Goal: Task Accomplishment & Management: Manage account settings

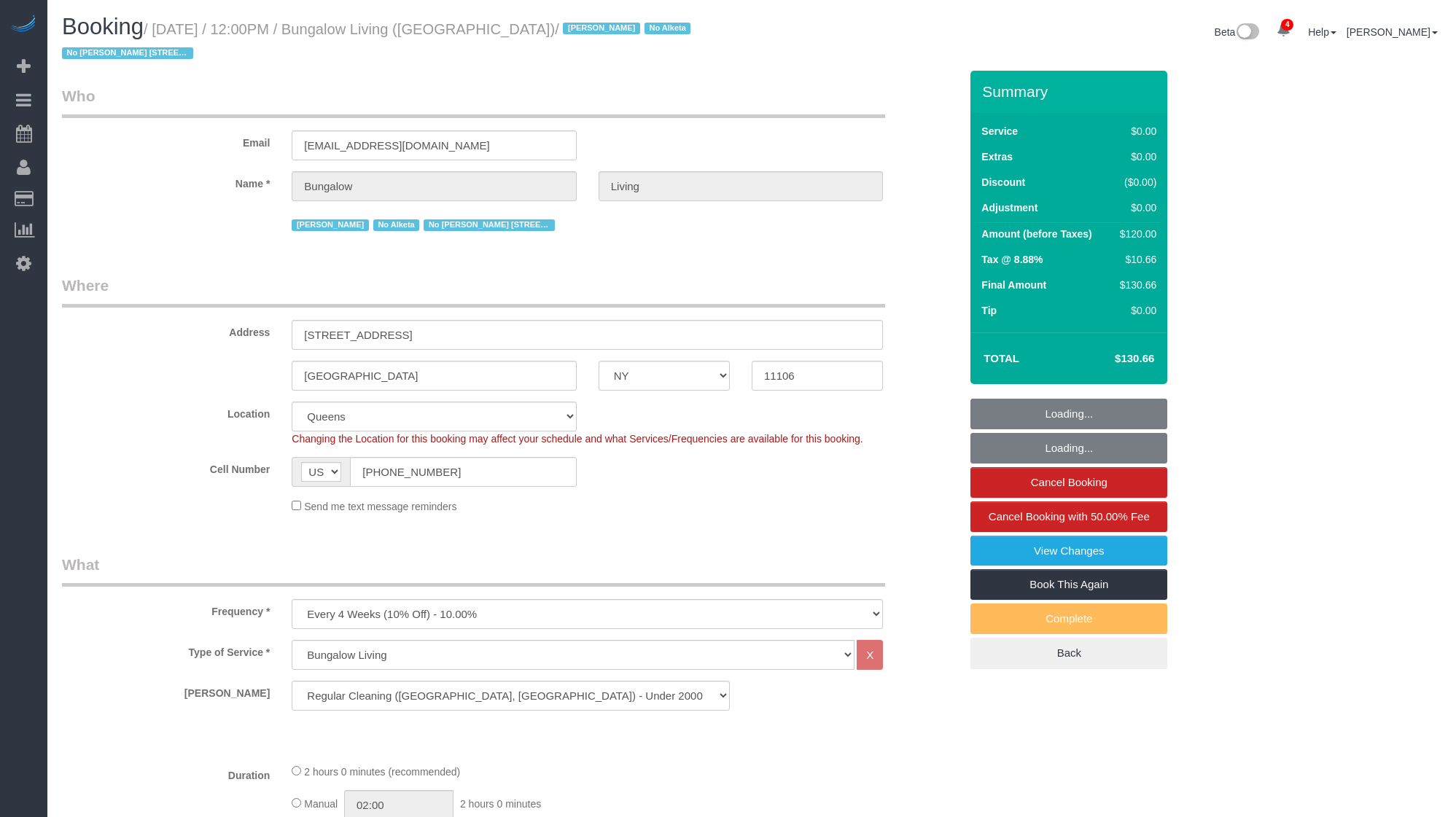
select select "NY"
select select "spot43"
select select "number:89"
select select "number:90"
select select "number:15"
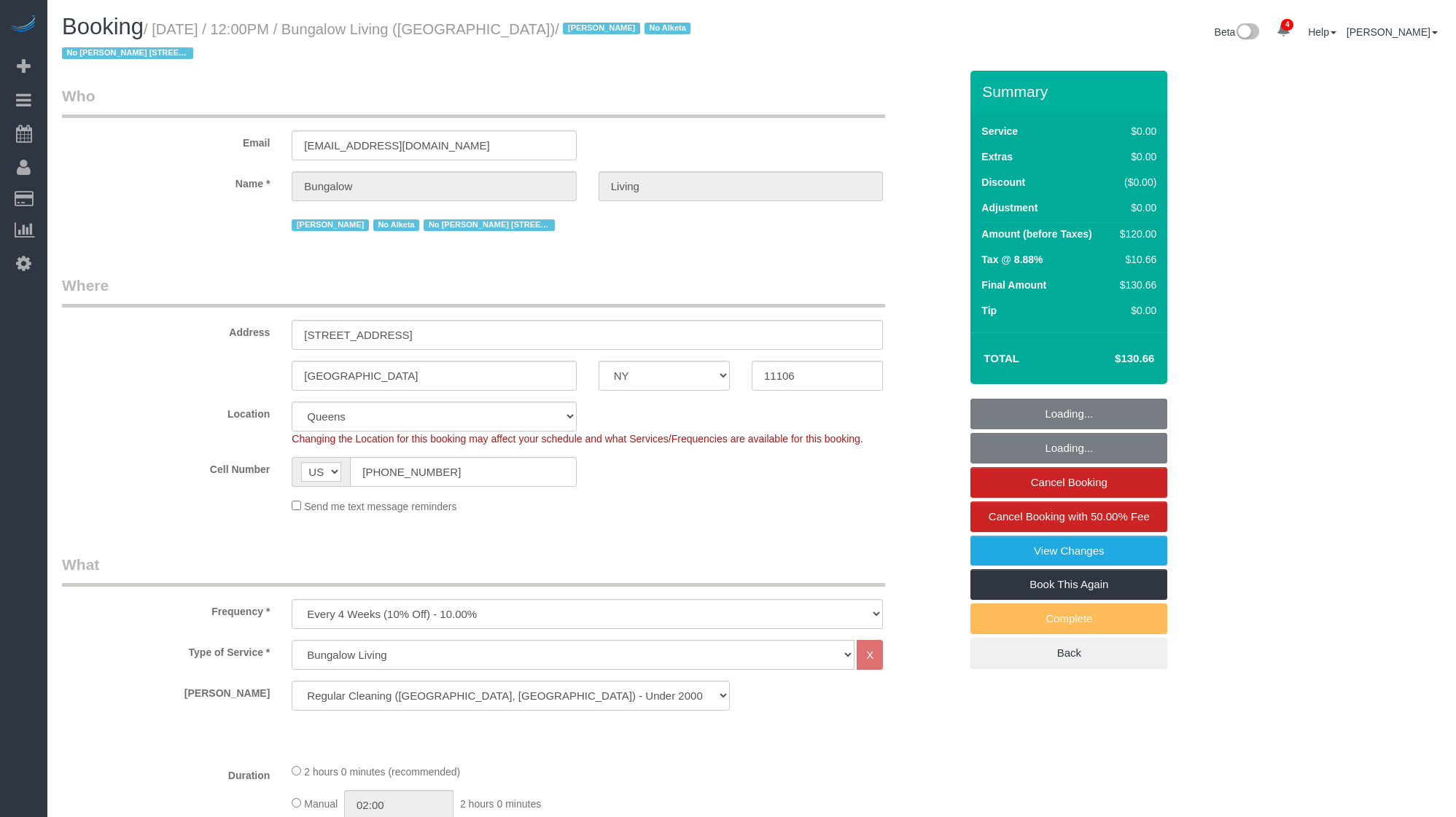
select select "number:7"
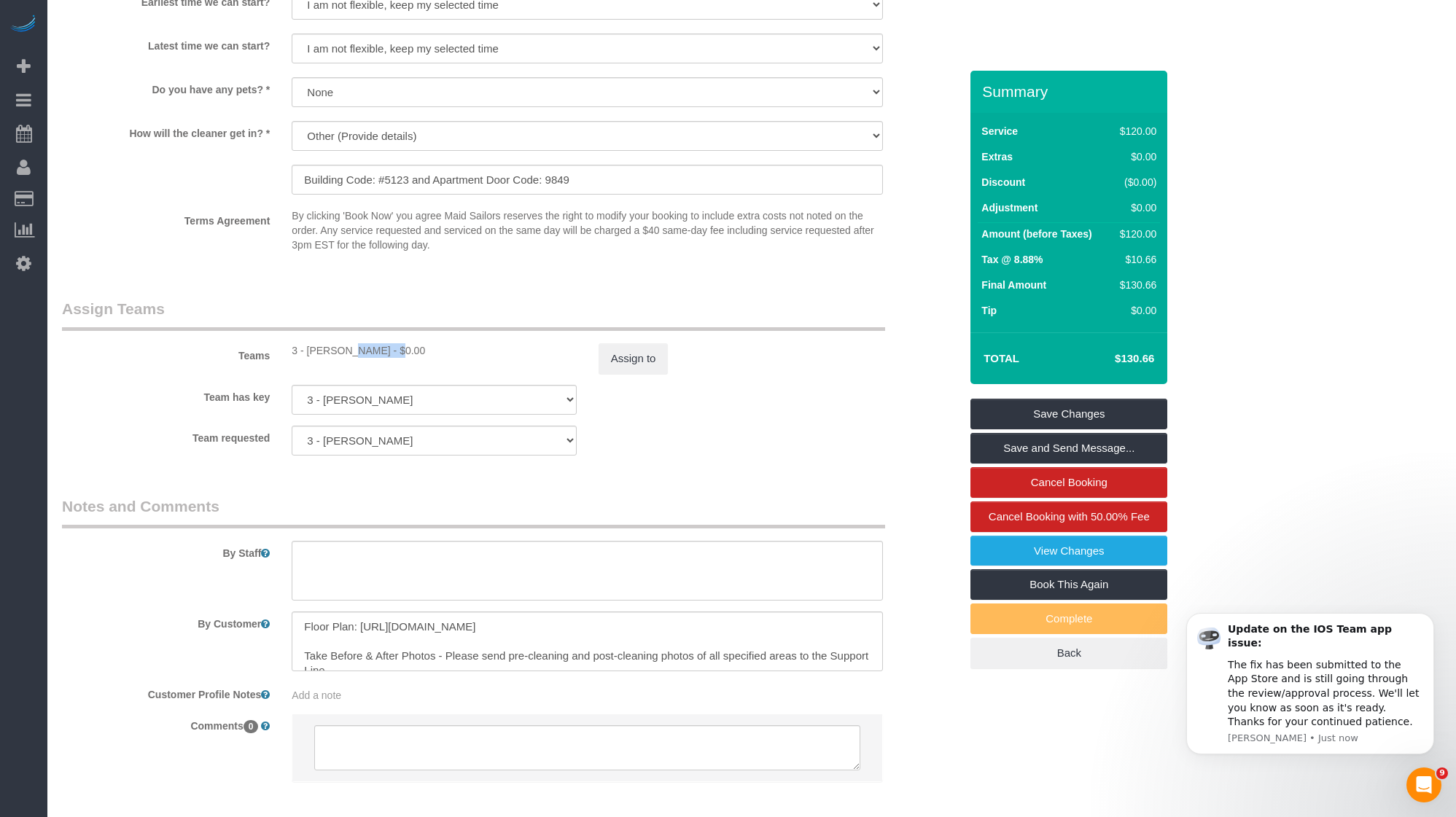
drag, startPoint x: 304, startPoint y: 352, endPoint x: 366, endPoint y: 352, distance: 62.0
click at [372, 350] on div "3 - [PERSON_NAME] - $0.00" at bounding box center [433, 351] width 284 height 15
copy div "[PERSON_NAME]"
drag, startPoint x: 464, startPoint y: 642, endPoint x: 537, endPoint y: 656, distance: 74.3
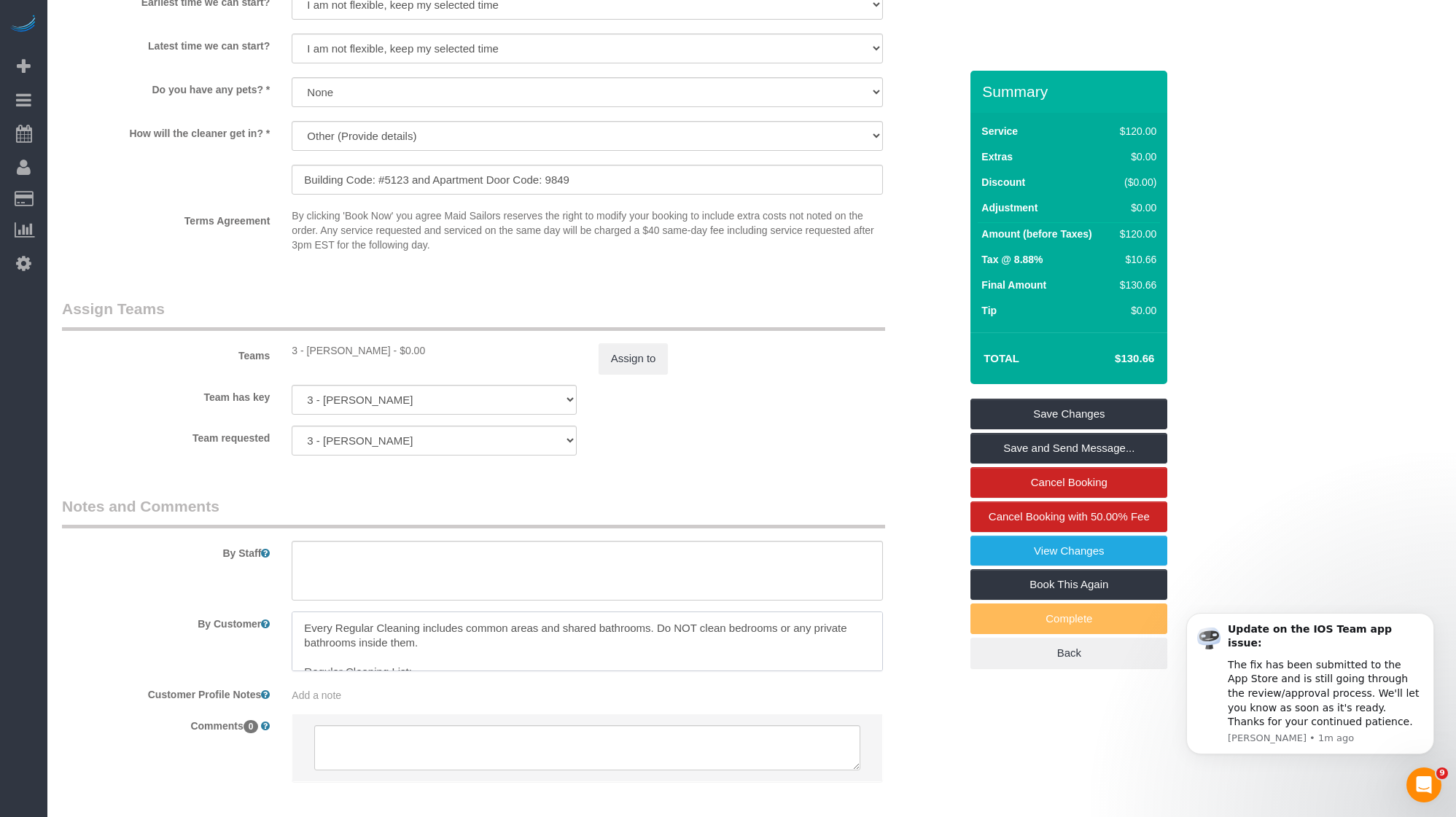
click at [537, 656] on textarea "To enrich screen reader interactions, please activate Accessibility in Grammarl…" at bounding box center [587, 641] width 591 height 60
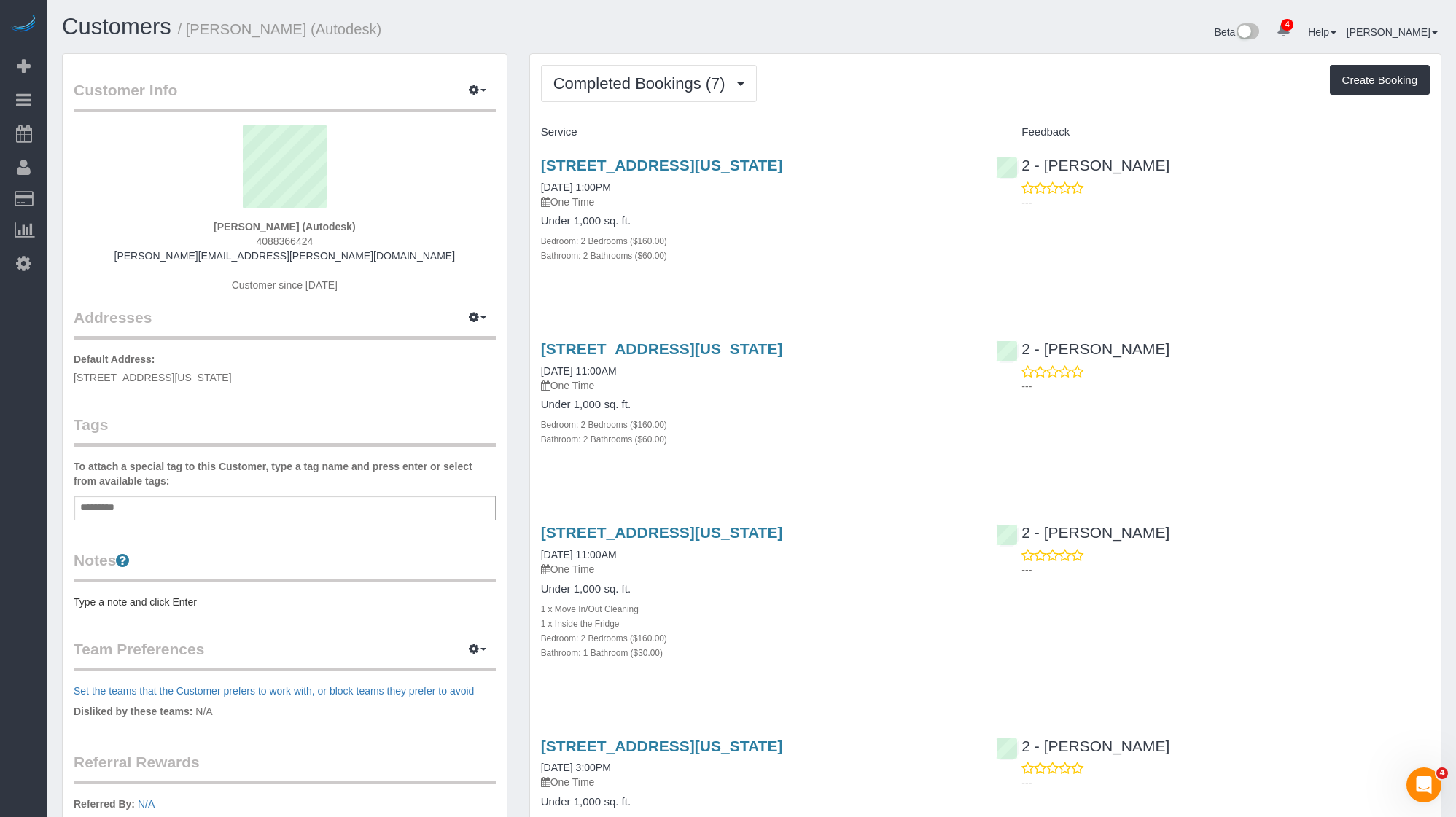
click at [858, 317] on div "Service Feedback 55 Suffolk Street, Apt. 2601, New York, NY 10002 09/04/2024 1:…" at bounding box center [985, 772] width 888 height 1303
